Goal: Task Accomplishment & Management: Use online tool/utility

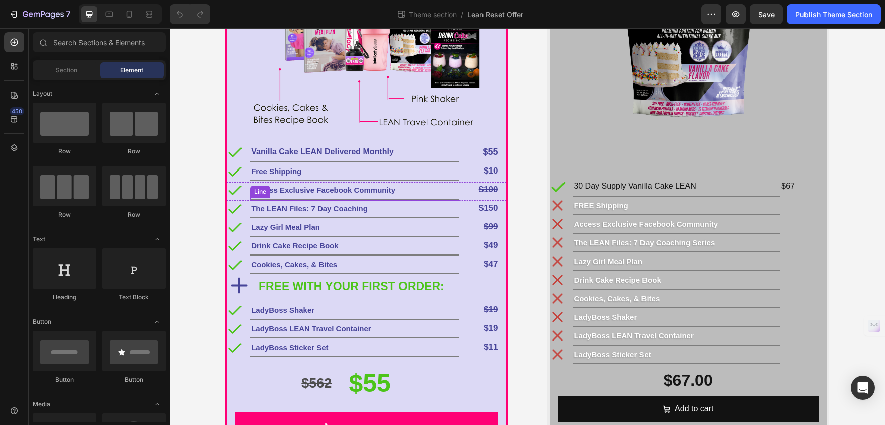
scroll to position [329, 0]
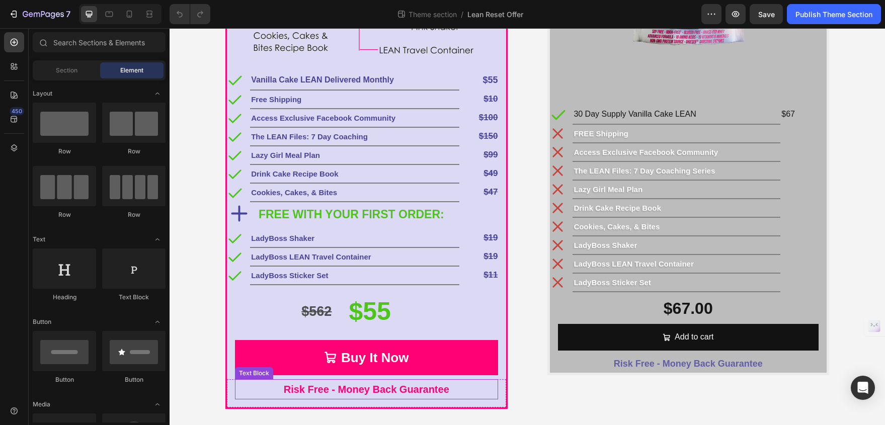
click at [290, 391] on p "Risk Free - Money Back Guarantee" at bounding box center [366, 389] width 261 height 18
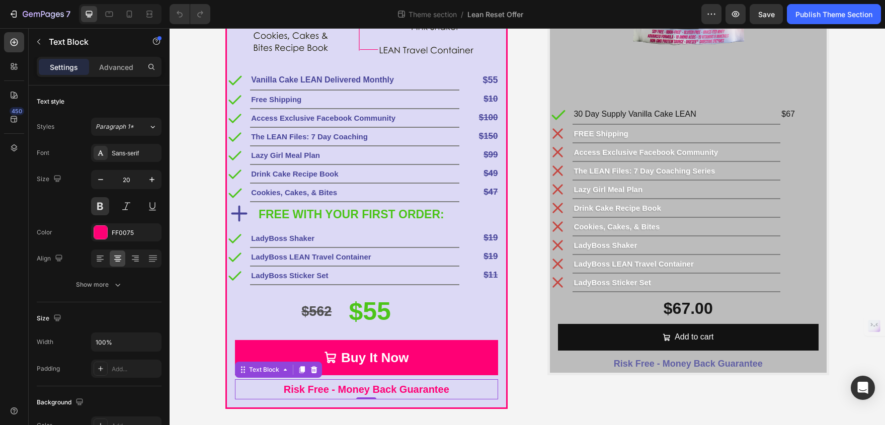
click at [278, 388] on p "Risk Free - Money Back Guarantee" at bounding box center [366, 389] width 261 height 18
click at [334, 389] on p "Risk Free - Money Back Guarantee" at bounding box center [366, 389] width 261 height 18
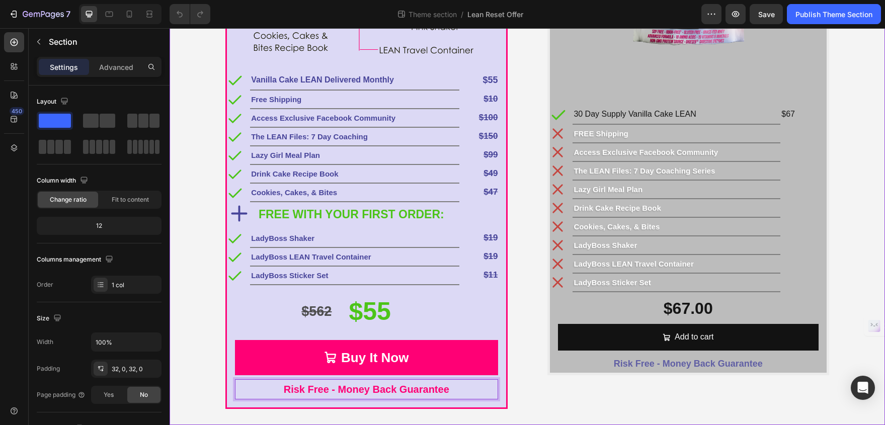
click at [348, 410] on div "Subscribe & Save Big! Text Block LEAN Reset Bundle Product Title Image Icon Van…" at bounding box center [527, 72] width 715 height 706
click at [254, 372] on div "Text Block" at bounding box center [254, 373] width 34 height 9
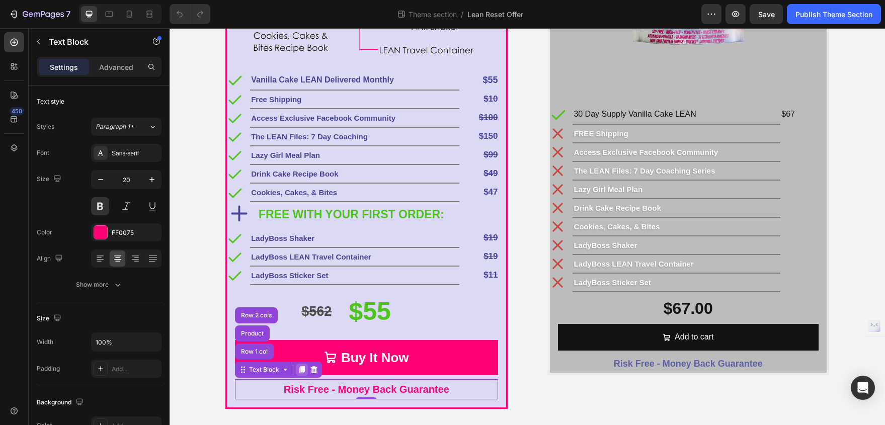
click at [299, 373] on icon at bounding box center [302, 370] width 6 height 7
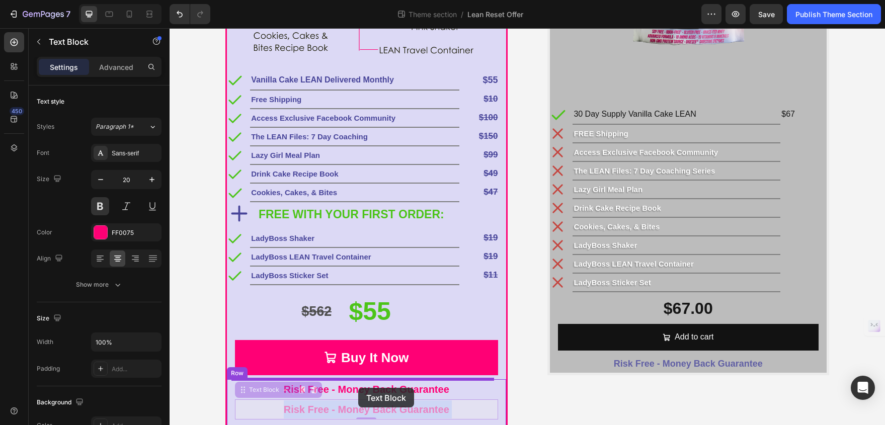
scroll to position [340, 0]
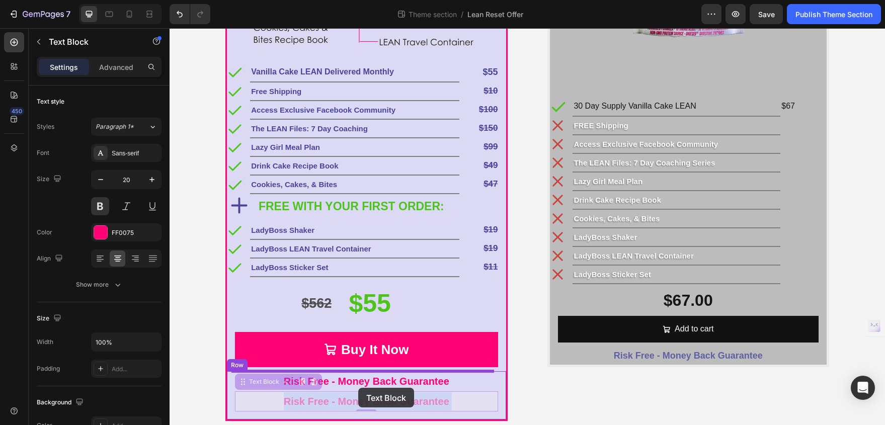
drag, startPoint x: 358, startPoint y: 404, endPoint x: 358, endPoint y: 388, distance: 16.1
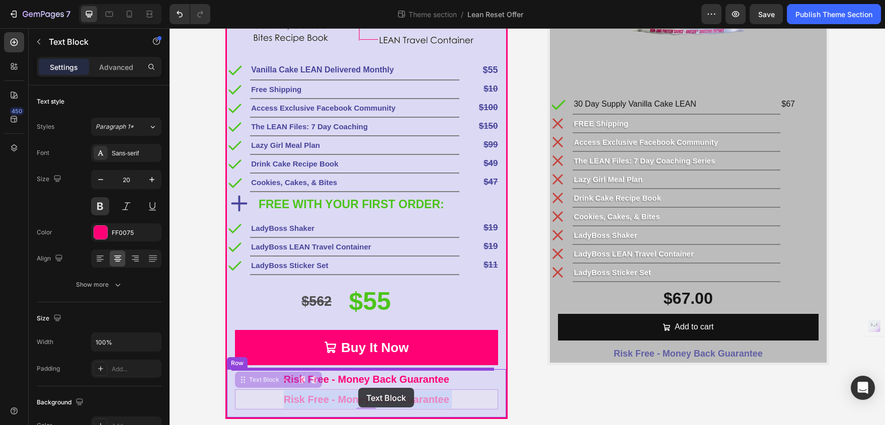
click at [358, 388] on div "Subscribe & Save Big! Text Block LEAN Reset Bundle Product Title Image Icon Van…" at bounding box center [527, 62] width 715 height 746
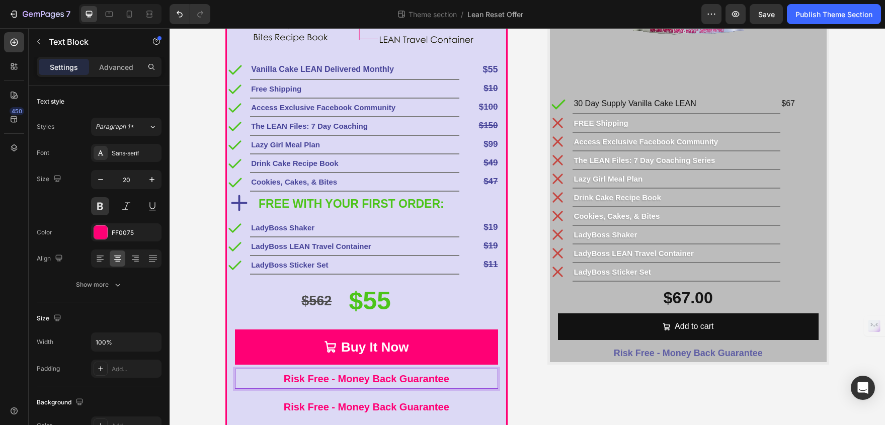
click at [390, 383] on p "Risk Free - Money Back Guarantee" at bounding box center [366, 379] width 261 height 18
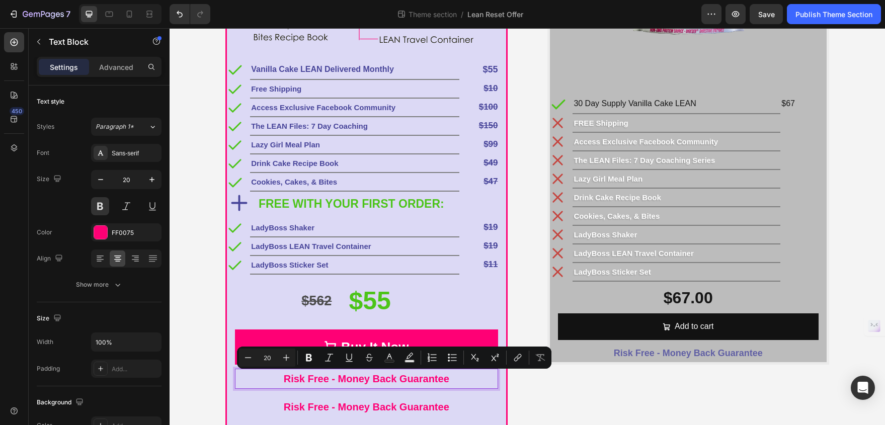
click at [455, 381] on p "Risk Free - Money Back Guarantee" at bounding box center [366, 379] width 261 height 18
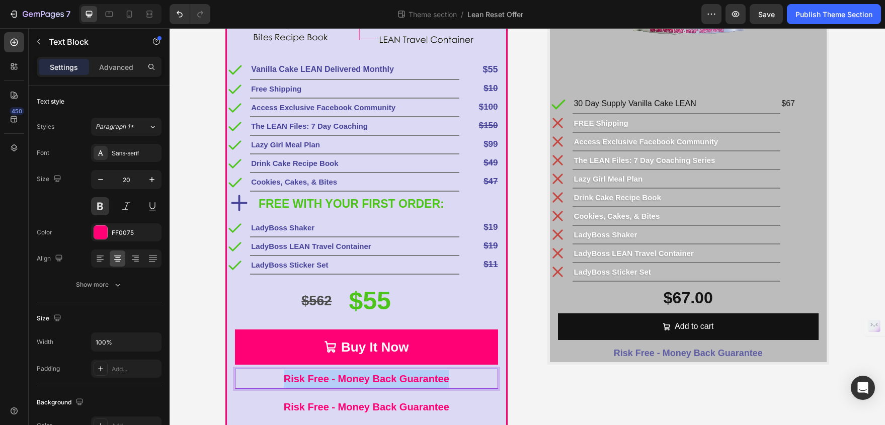
drag, startPoint x: 454, startPoint y: 380, endPoint x: 273, endPoint y: 375, distance: 181.7
click at [273, 375] on p "Risk Free - Money Back Guarantee" at bounding box center [366, 379] width 261 height 18
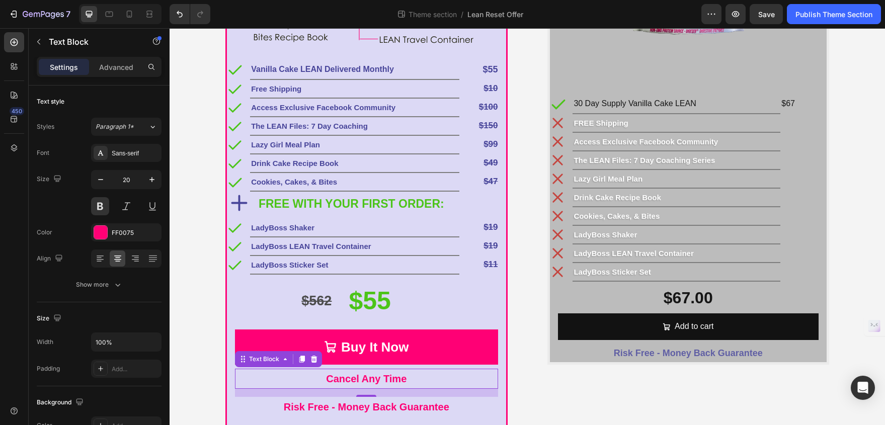
click at [342, 379] on p "Cancel Any Time" at bounding box center [366, 379] width 261 height 18
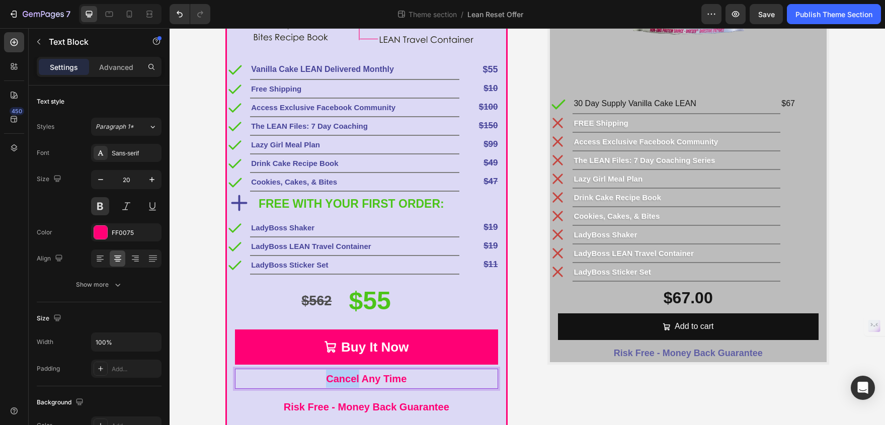
click at [342, 379] on p "Cancel Any Time" at bounding box center [366, 379] width 261 height 18
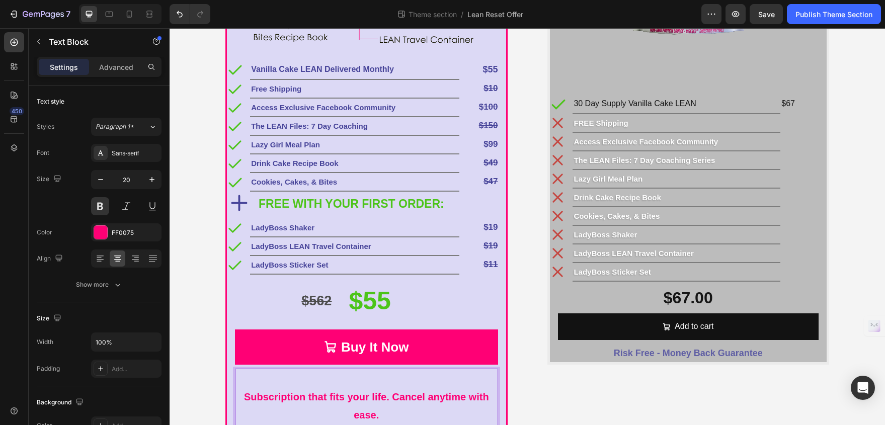
scroll to position [367, 0]
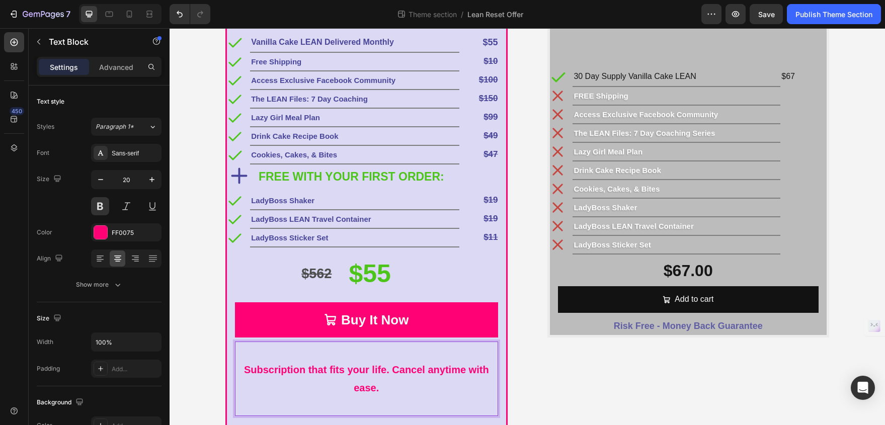
click at [322, 375] on strong "Subscription that fits your life. Cancel anytime with ease." at bounding box center [366, 378] width 245 height 29
click at [387, 373] on strong "Subscription that fits your life. Cancel anytime with ease." at bounding box center [366, 378] width 245 height 29
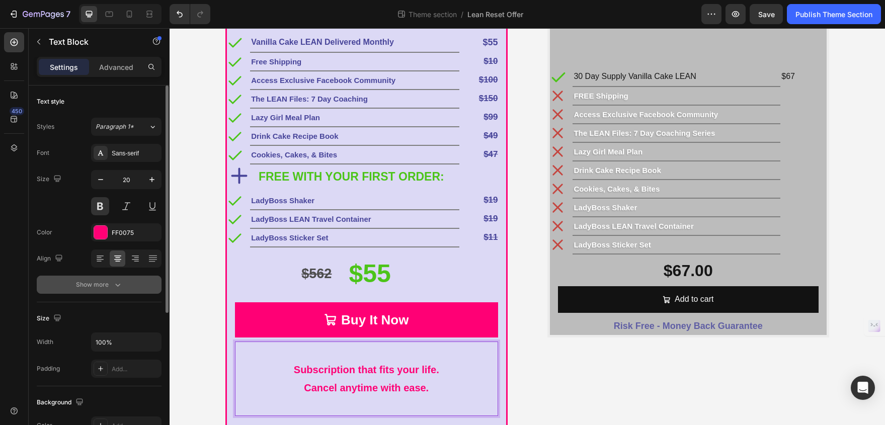
click at [109, 280] on div "Show more" at bounding box center [99, 285] width 47 height 10
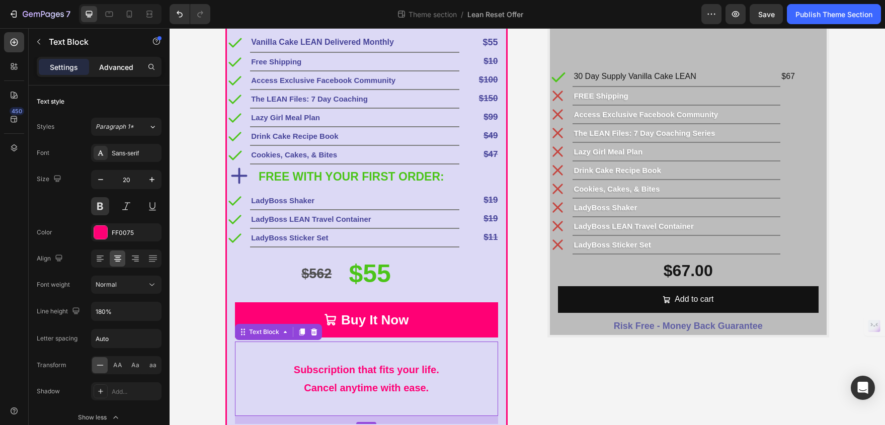
click at [111, 68] on p "Advanced" at bounding box center [116, 67] width 34 height 11
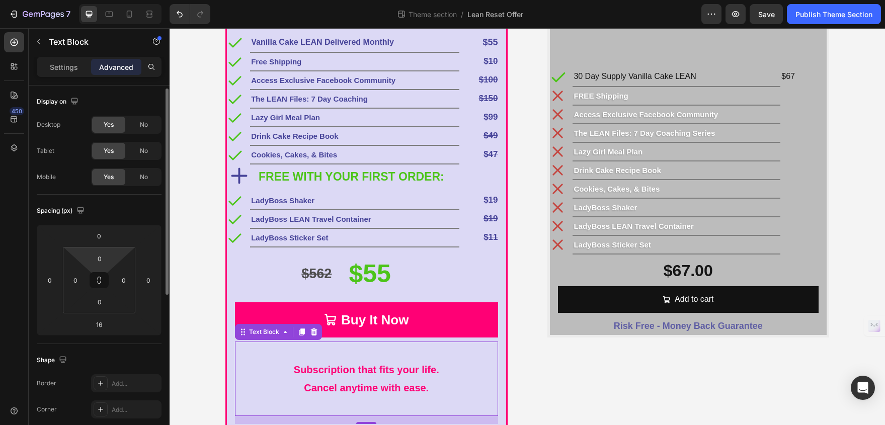
scroll to position [69, 0]
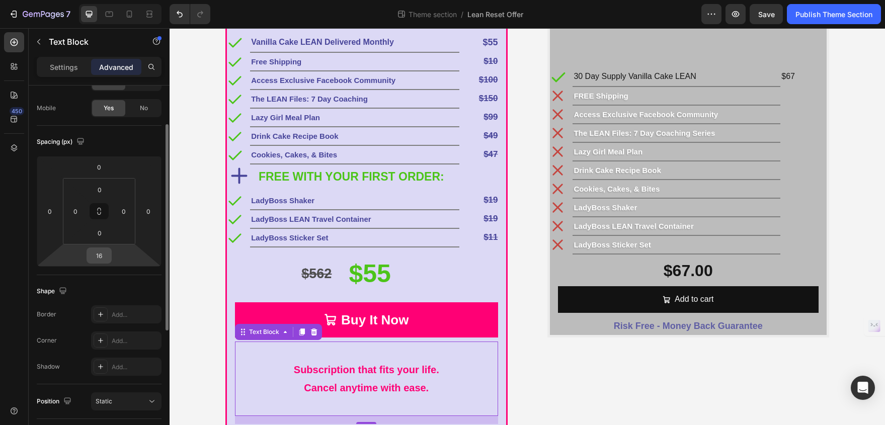
click at [106, 255] on input "16" at bounding box center [99, 255] width 20 height 15
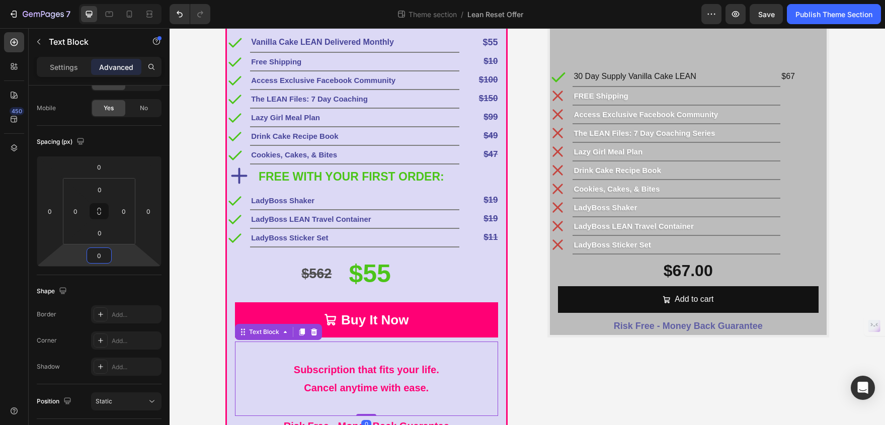
type input "0"
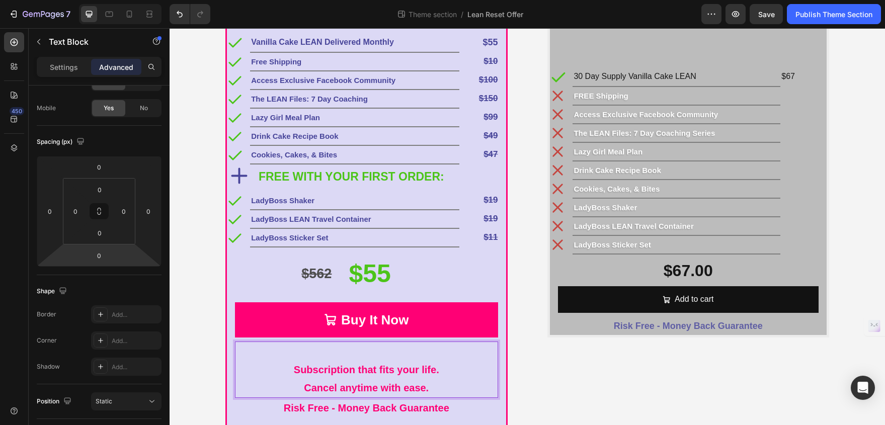
click at [344, 354] on p "Rich Text Editor. Editing area: main" at bounding box center [366, 352] width 261 height 18
click at [288, 367] on p "Subscription that fits your life." at bounding box center [366, 370] width 261 height 18
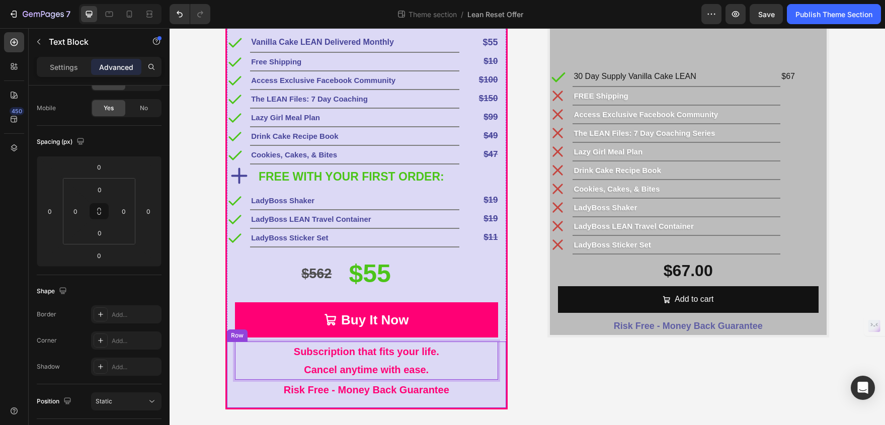
click at [243, 408] on div "Subscribe & Save Big! Text Block LEAN Reset Bundle Product Title Image Icon Van…" at bounding box center [366, 53] width 282 height 712
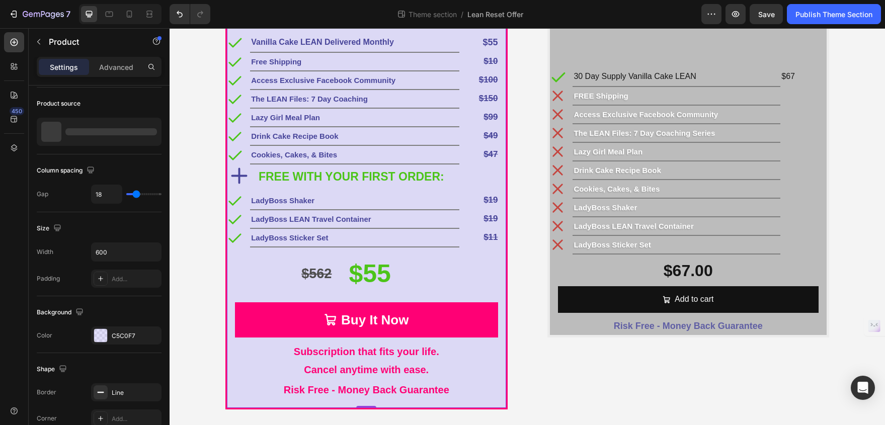
scroll to position [0, 0]
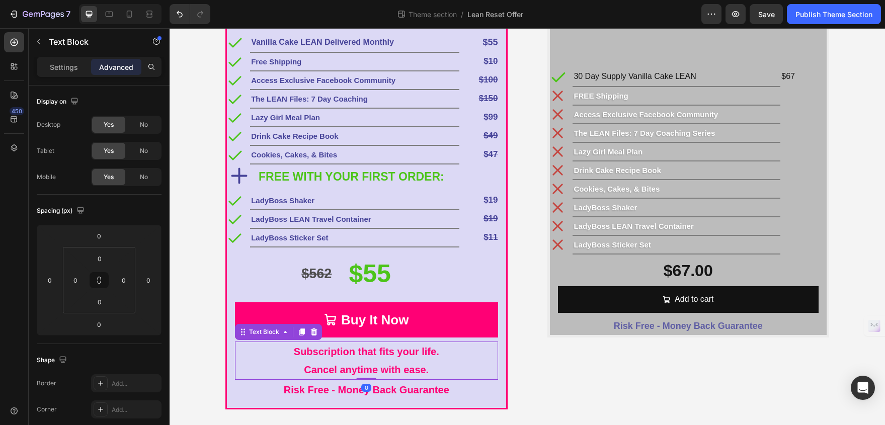
click at [365, 361] on p "Cancel anytime with ease." at bounding box center [366, 370] width 261 height 18
click at [69, 62] on p "Settings" at bounding box center [64, 67] width 28 height 11
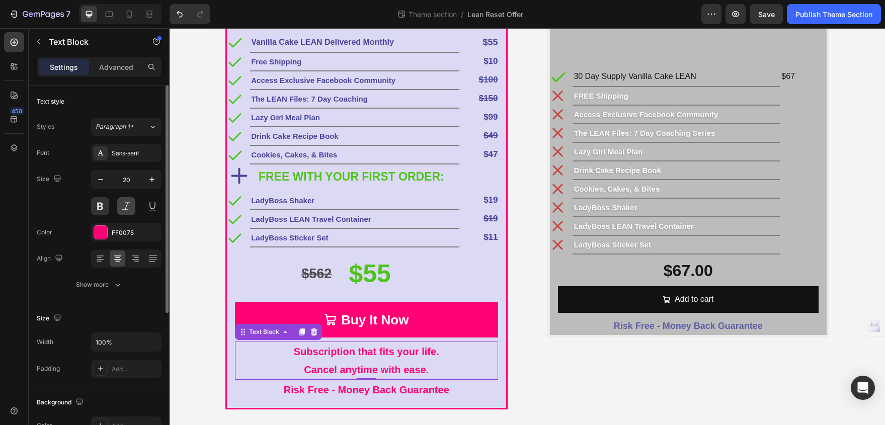
click at [128, 209] on button at bounding box center [126, 206] width 18 height 18
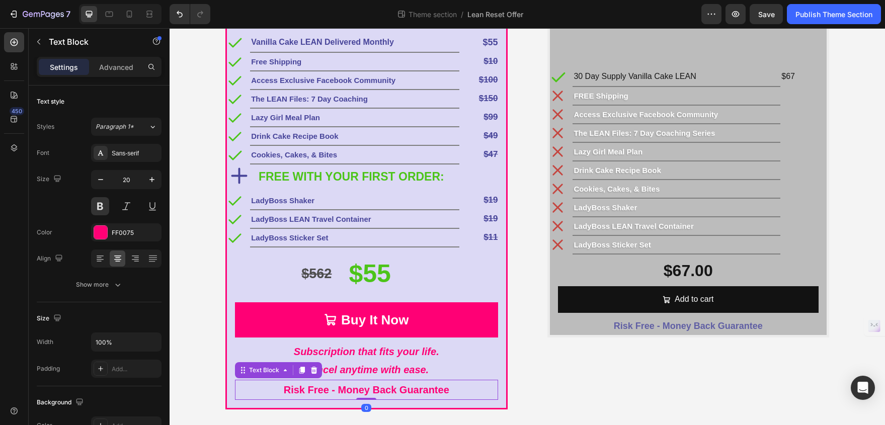
click at [427, 392] on p "Risk Free - Money Back Guarantee" at bounding box center [366, 390] width 261 height 18
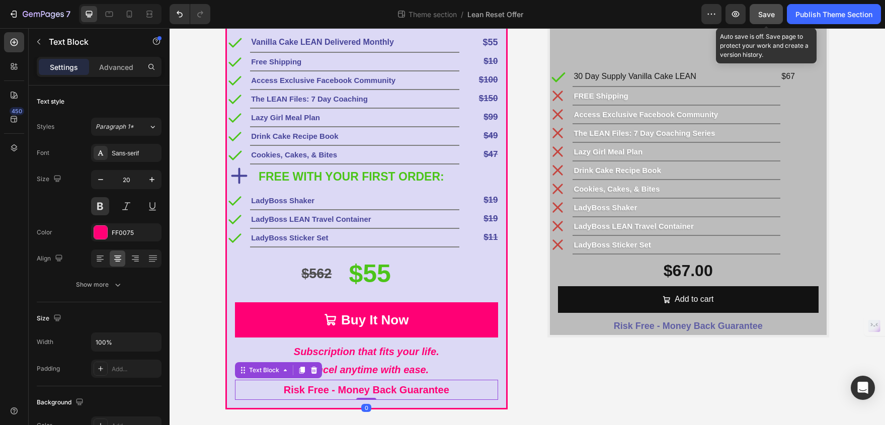
click at [765, 13] on span "Save" at bounding box center [766, 14] width 17 height 9
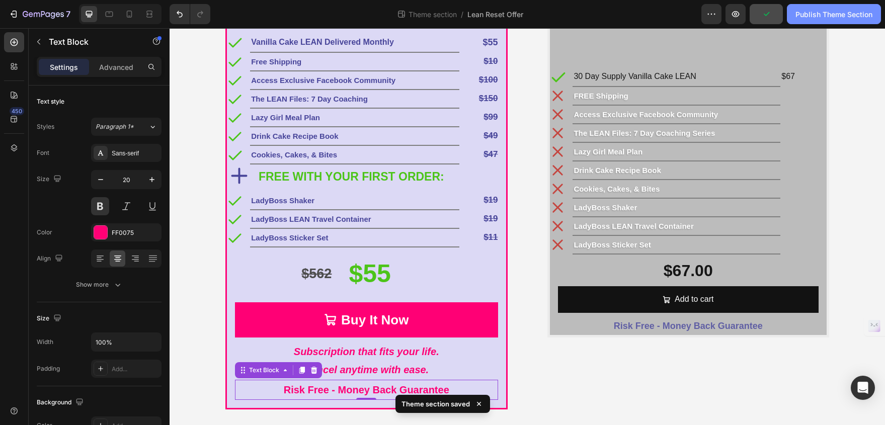
click at [815, 14] on div "Publish Theme Section" at bounding box center [833, 14] width 77 height 11
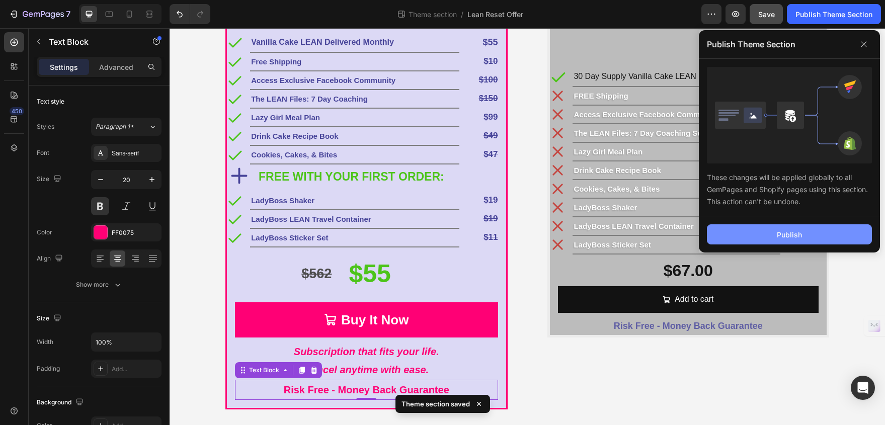
click at [788, 235] on div "Publish" at bounding box center [789, 234] width 25 height 11
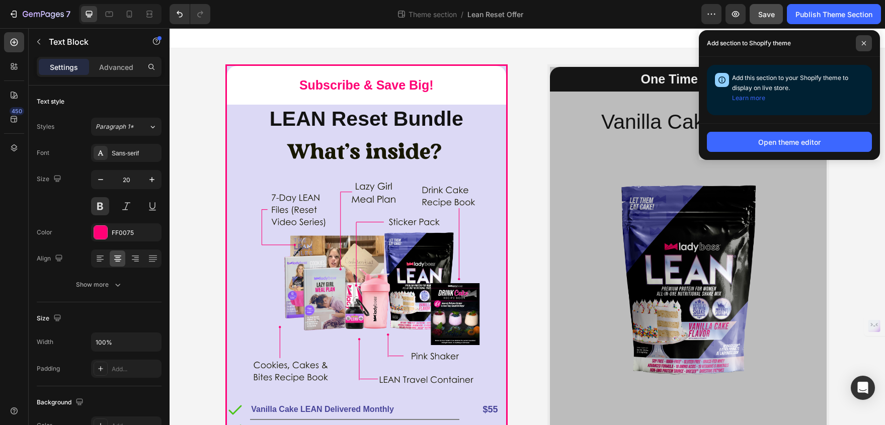
click at [867, 45] on span at bounding box center [864, 43] width 16 height 16
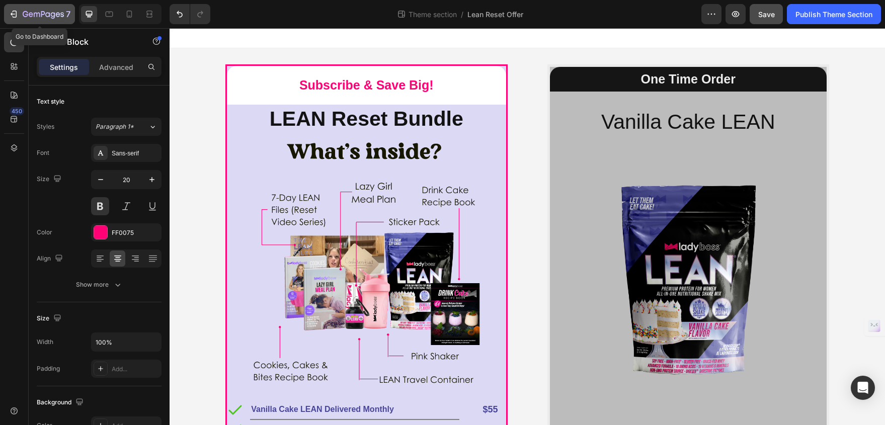
click at [27, 17] on icon "button" at bounding box center [43, 15] width 41 height 9
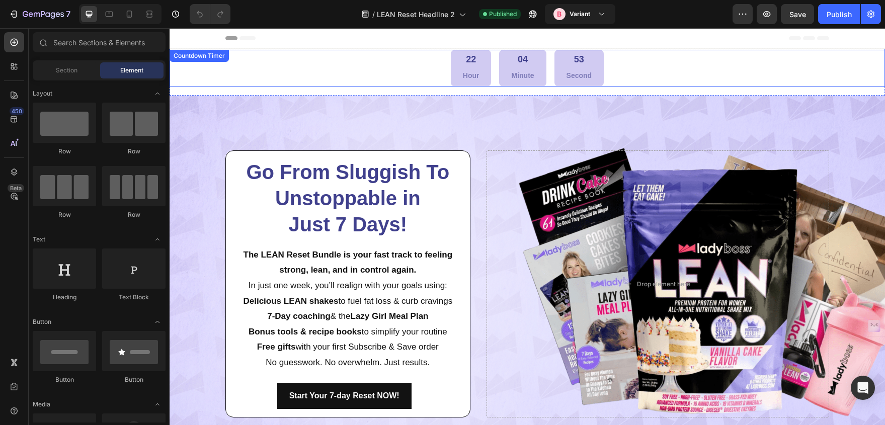
click at [285, 65] on div "22 Hour 04 Minute 53 Second" at bounding box center [527, 68] width 715 height 37
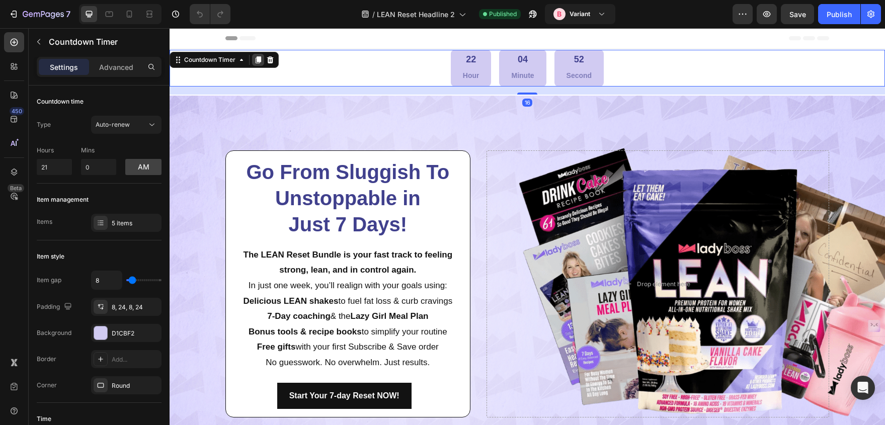
click at [258, 60] on icon at bounding box center [259, 59] width 6 height 7
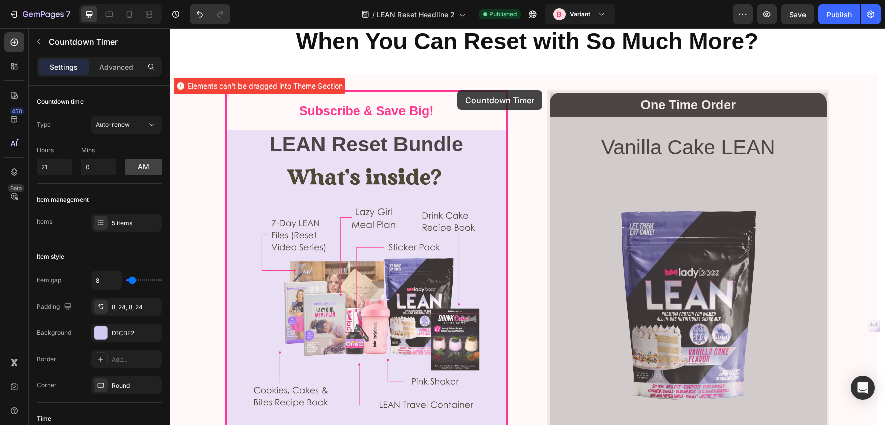
scroll to position [4359, 0]
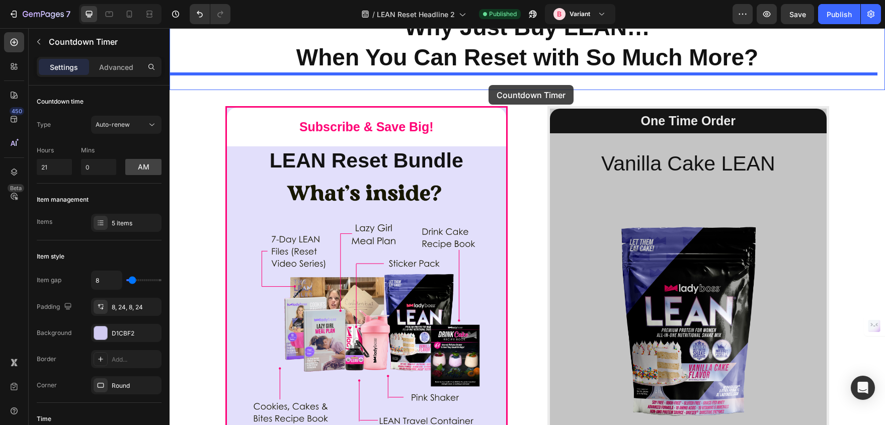
drag, startPoint x: 412, startPoint y: 111, endPoint x: 488, endPoint y: 85, distance: 80.3
type input "10"
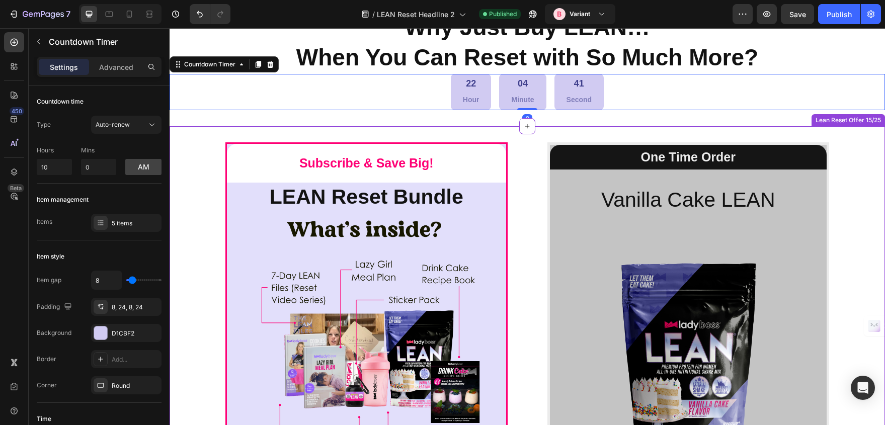
drag, startPoint x: 509, startPoint y: 209, endPoint x: 513, endPoint y: 205, distance: 6.1
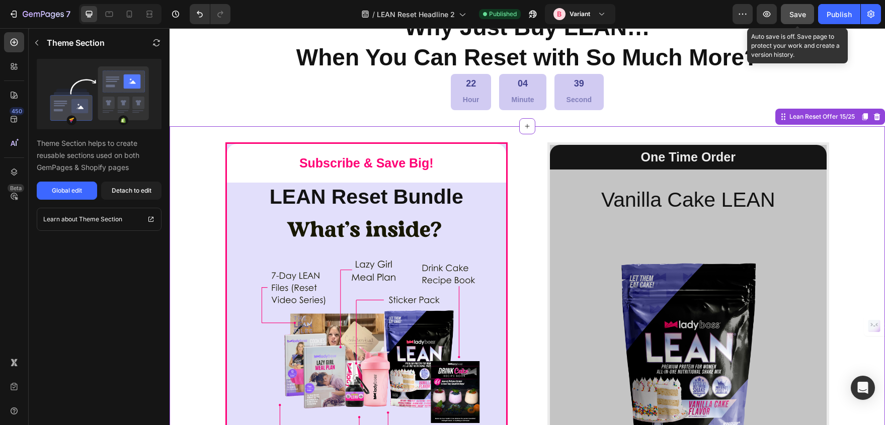
click at [792, 7] on button "Save" at bounding box center [797, 14] width 33 height 20
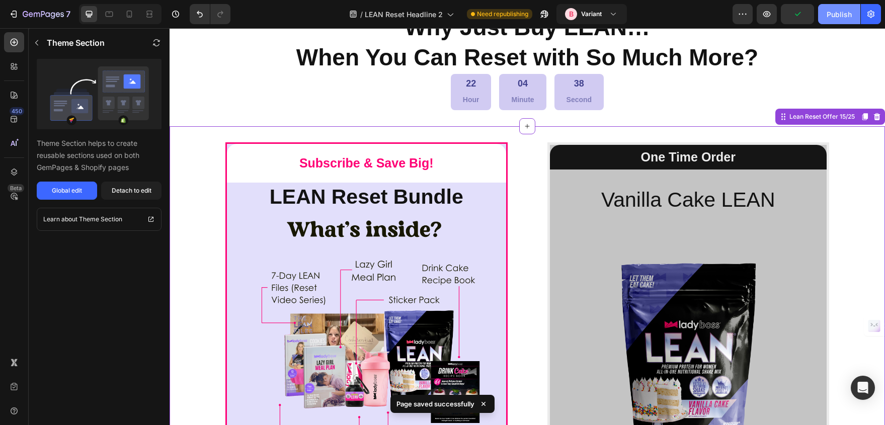
click at [832, 13] on div "Publish" at bounding box center [838, 14] width 25 height 11
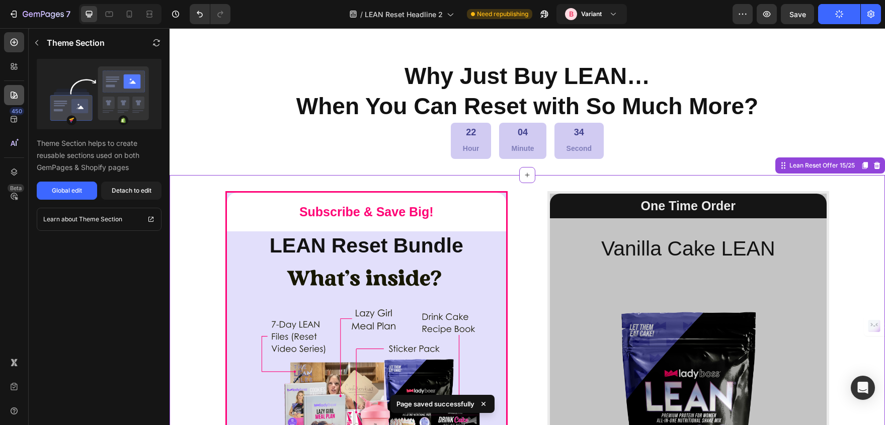
scroll to position [4244, 0]
